Goal: Task Accomplishment & Management: Complete application form

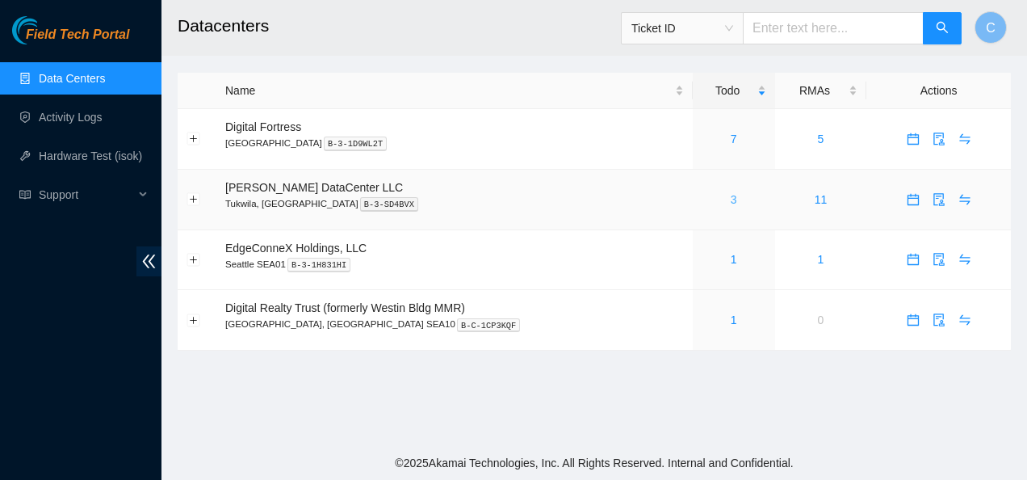
click at [731, 198] on link "3" at bounding box center [734, 199] width 6 height 13
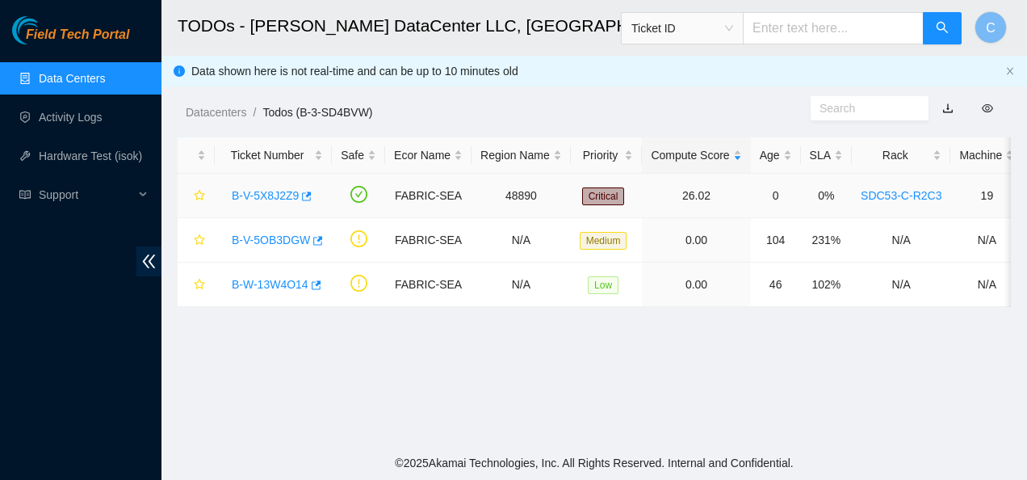
click at [268, 191] on link "B-V-5X8J2Z9" at bounding box center [265, 195] width 67 height 13
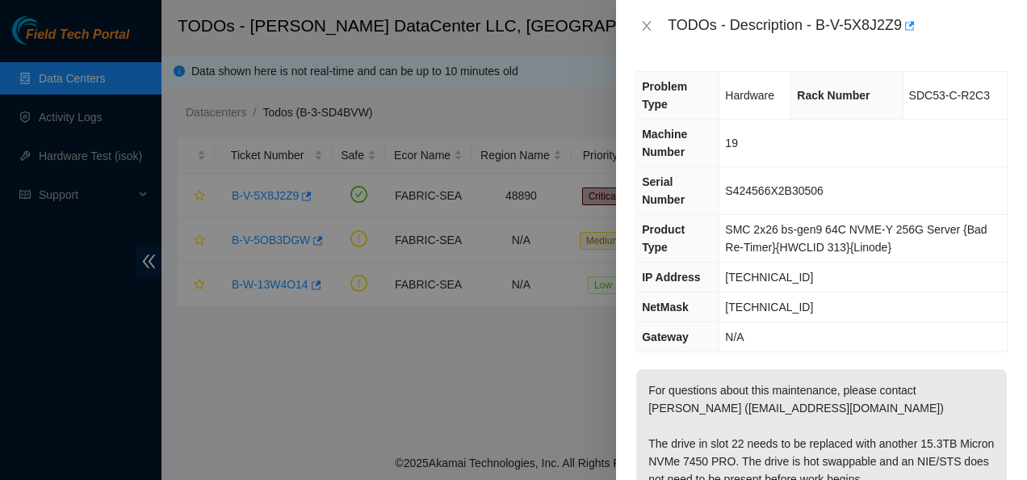
click at [764, 363] on div "Problem Type Hardware Rack Number SDC53-C-R2C3 Machine Number 19 Serial Number …" at bounding box center [821, 266] width 411 height 428
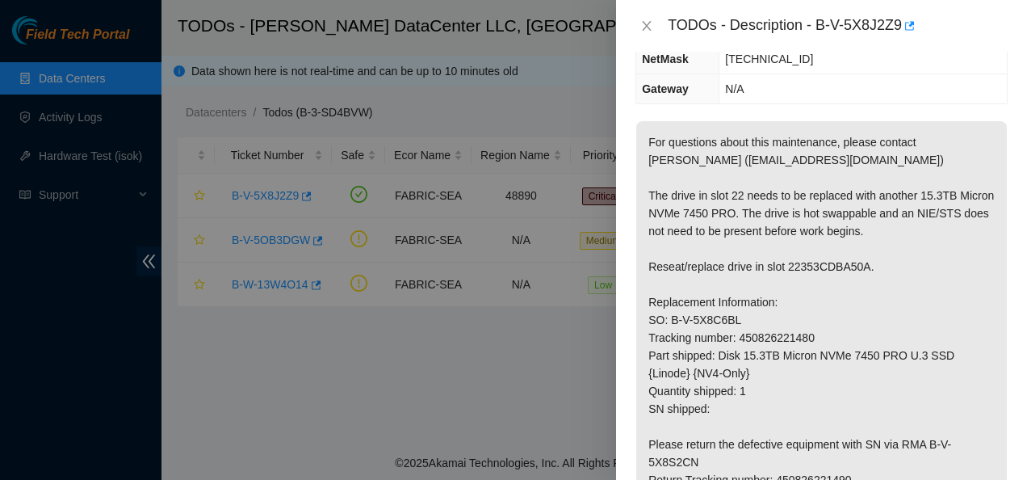
scroll to position [249, 0]
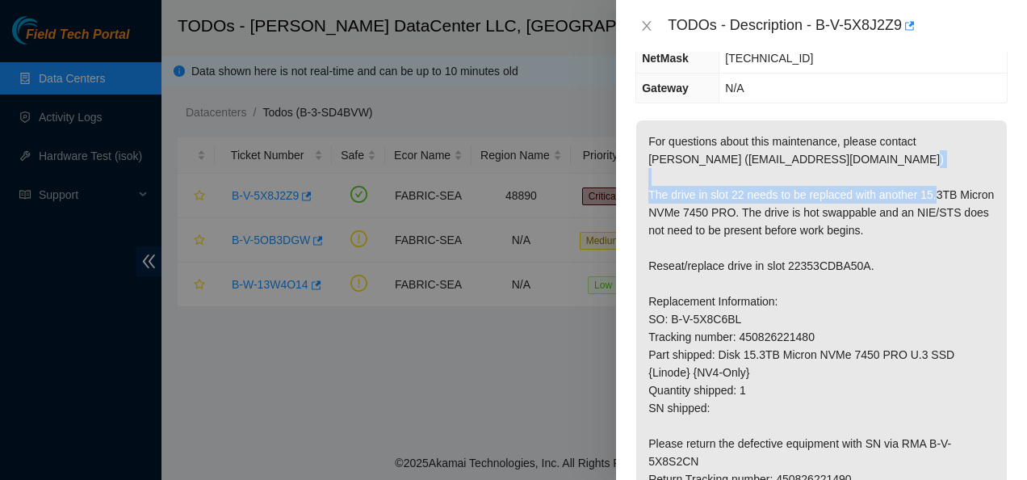
drag, startPoint x: 676, startPoint y: 200, endPoint x: 683, endPoint y: 206, distance: 9.2
click at [683, 206] on p "For questions about this maintenance, please contact Alex Abelson (aabelson@aka…" at bounding box center [822, 336] width 371 height 433
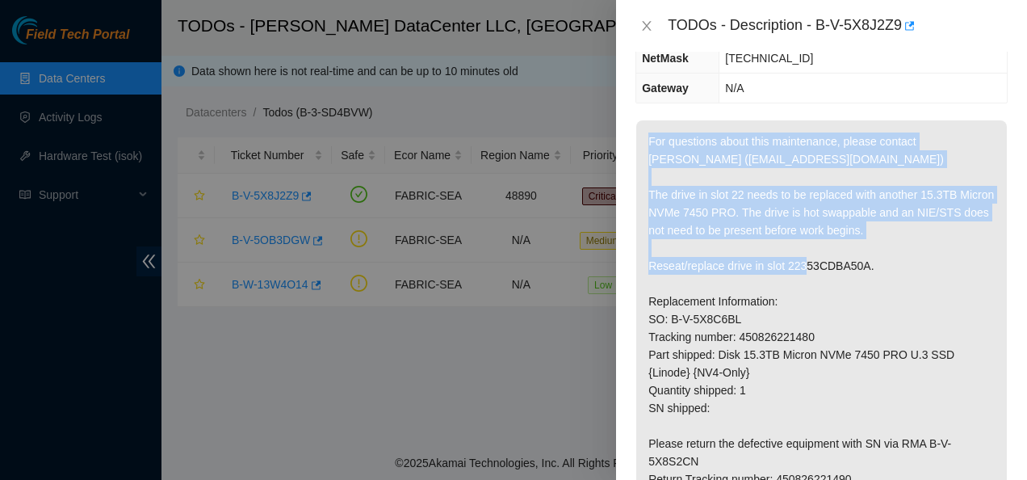
drag, startPoint x: 872, startPoint y: 264, endPoint x: 636, endPoint y: 201, distance: 244.1
click at [636, 201] on td "For questions about this maintenance, please contact Alex Abelson (aabelson@aka…" at bounding box center [822, 349] width 372 height 458
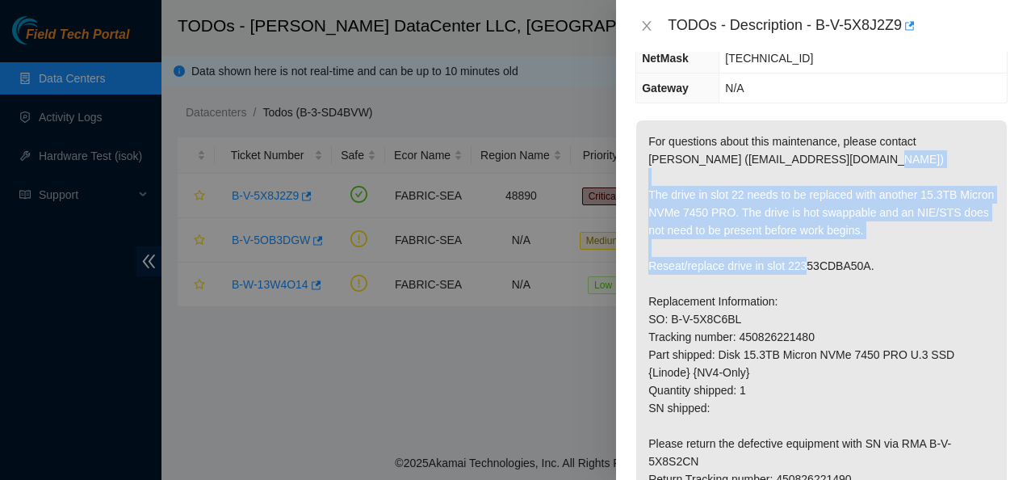
click at [636, 201] on td "For questions about this maintenance, please contact Alex Abelson (aabelson@aka…" at bounding box center [822, 349] width 372 height 458
copy p "The drive in slot 22 needs to be replaced with another 15.3TB Micron NVMe 7450 …"
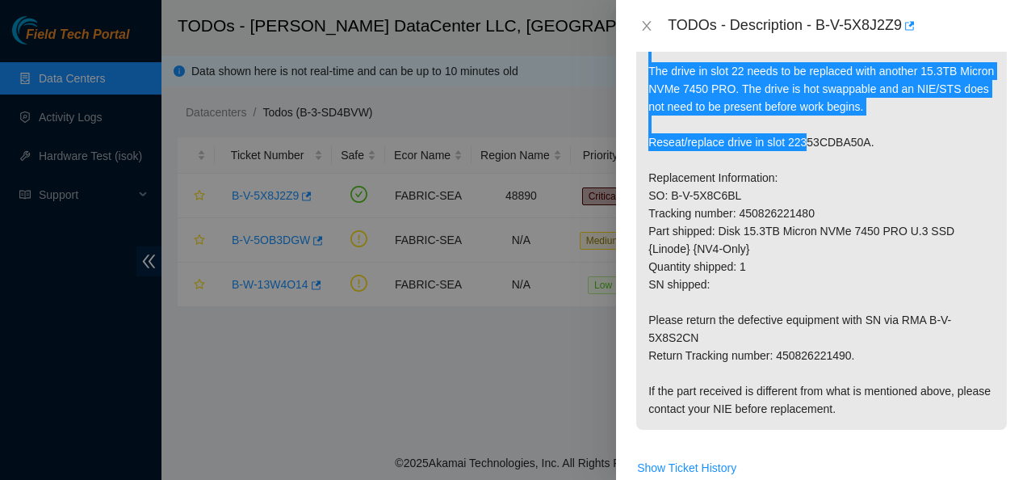
scroll to position [373, 0]
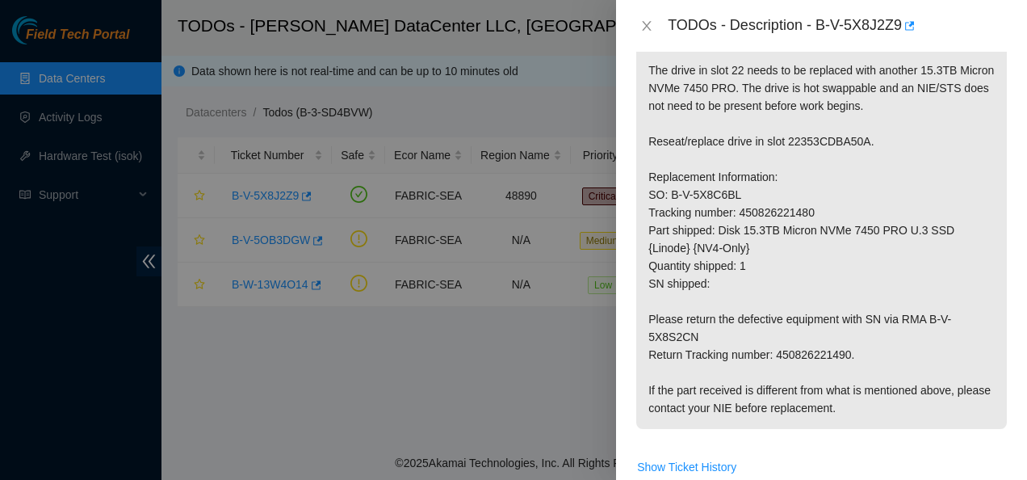
click at [901, 326] on p "For questions about this maintenance, please contact Alex Abelson (aabelson@aka…" at bounding box center [822, 212] width 371 height 433
click at [909, 332] on p "For questions about this maintenance, please contact Alex Abelson (aabelson@aka…" at bounding box center [822, 212] width 371 height 433
drag, startPoint x: 900, startPoint y: 321, endPoint x: 933, endPoint y: 354, distance: 46.8
click at [933, 354] on p "For questions about this maintenance, please contact Alex Abelson (aabelson@aka…" at bounding box center [822, 212] width 371 height 433
copy p "RMA B-V-5X8S2CN Return Tracking number: 450826221490."
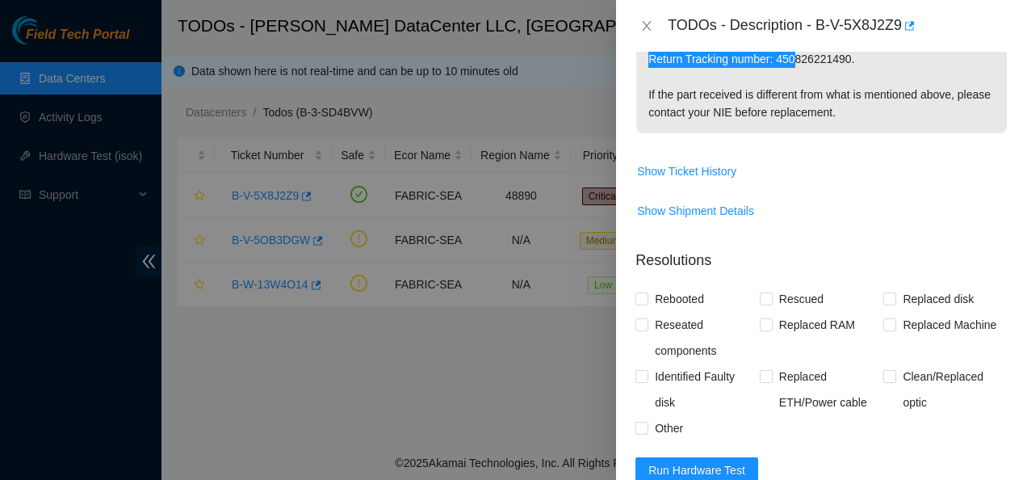
scroll to position [670, 0]
click at [884, 293] on input "Replaced disk" at bounding box center [889, 297] width 11 height 11
checkbox input "true"
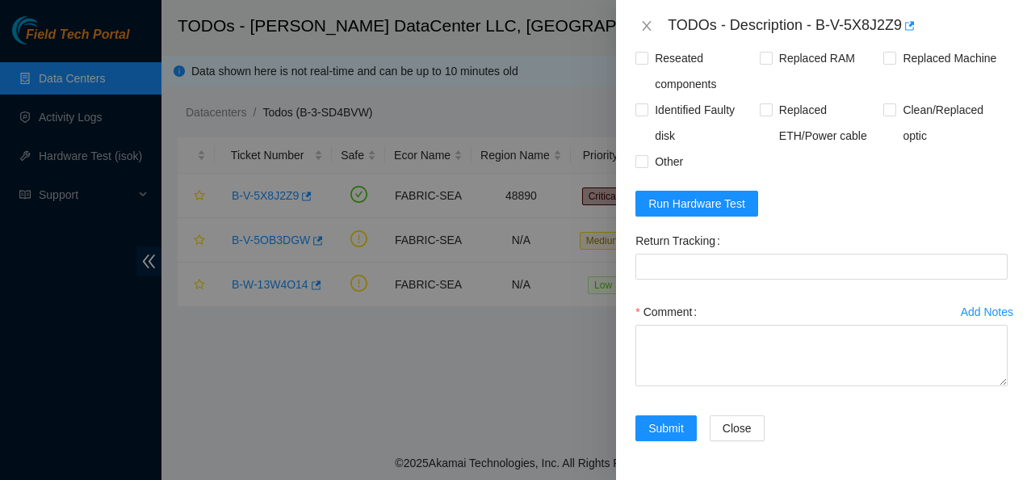
scroll to position [931, 0]
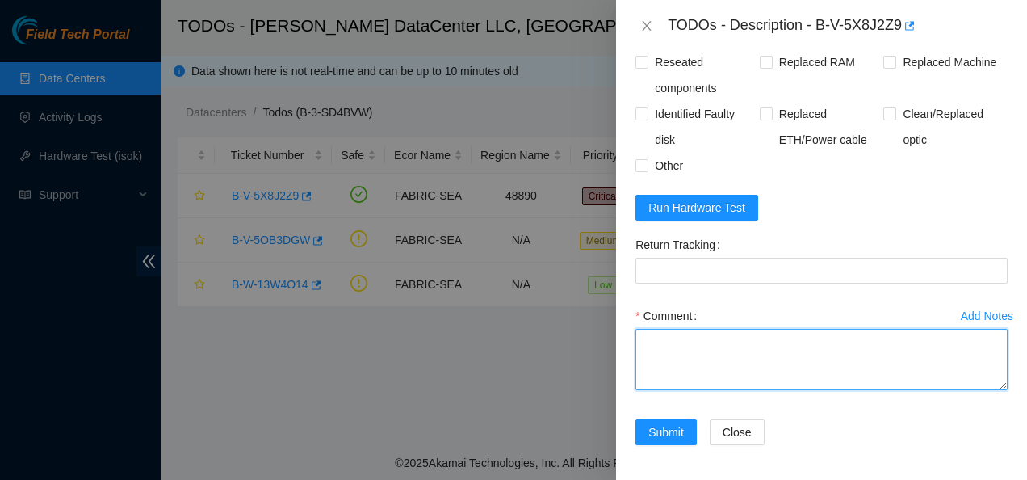
click at [829, 345] on textarea "Comment" at bounding box center [822, 359] width 372 height 61
paste textarea "The drive in slot 22 needs to be replaced with another 15.3TB Micron NVMe 7450 …"
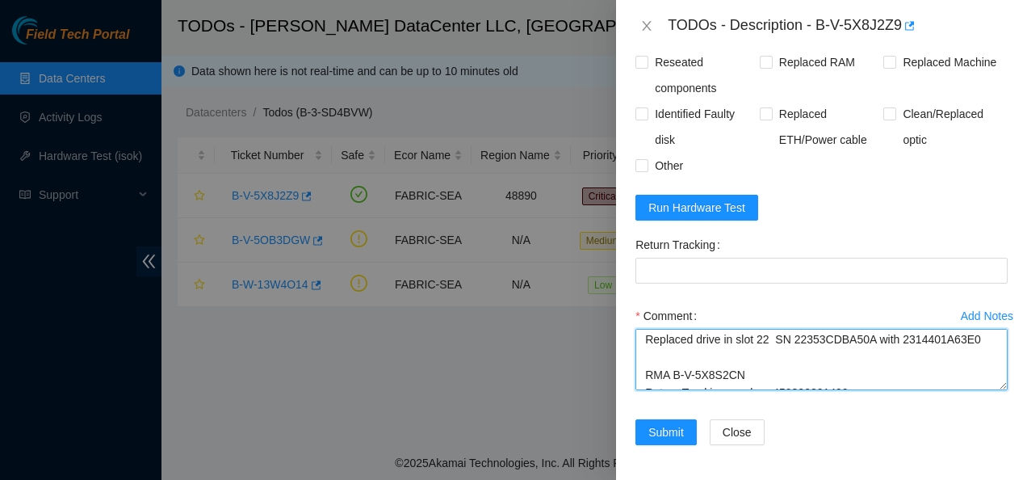
scroll to position [89, 0]
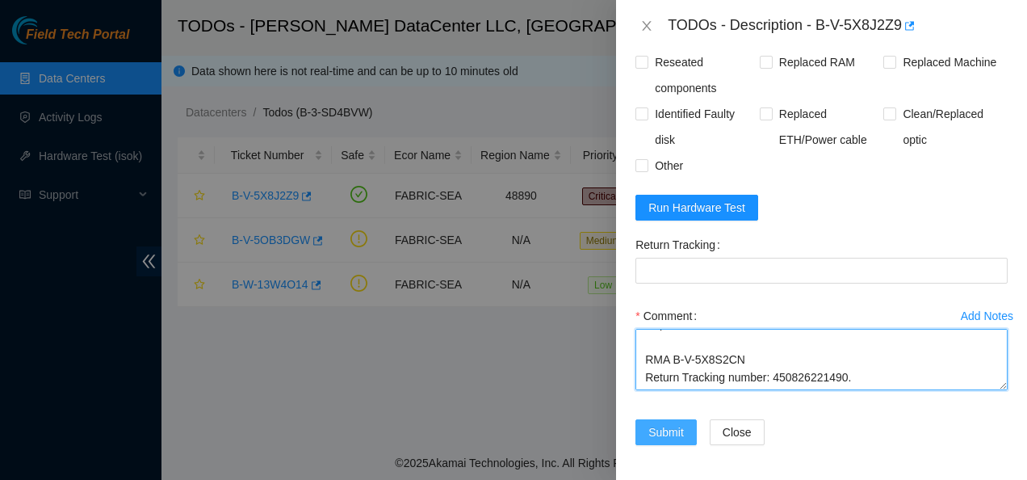
type textarea "The drive in slot 22 needs to be replaced with another 15.3TB Micron NVMe 7450 …"
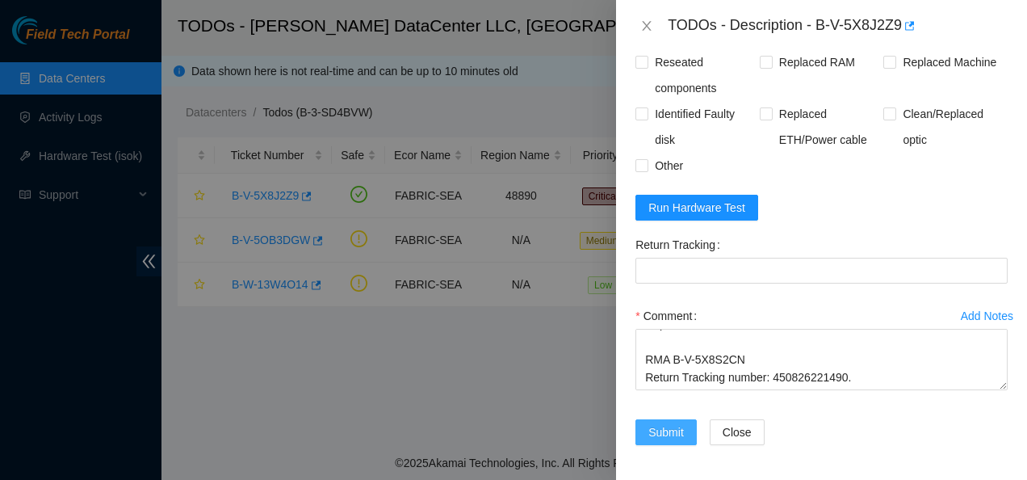
click at [667, 431] on span "Submit" at bounding box center [667, 432] width 36 height 18
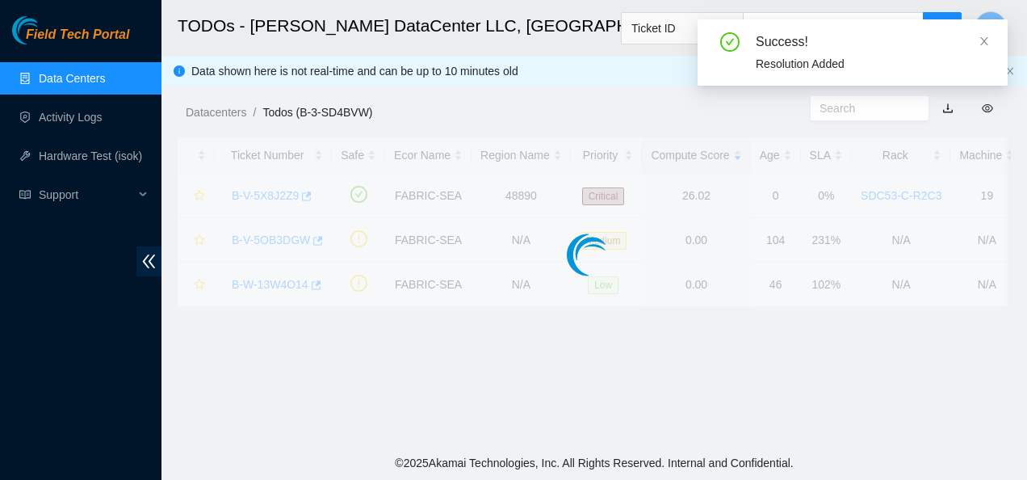
scroll to position [523, 0]
